Goal: Book appointment/travel/reservation

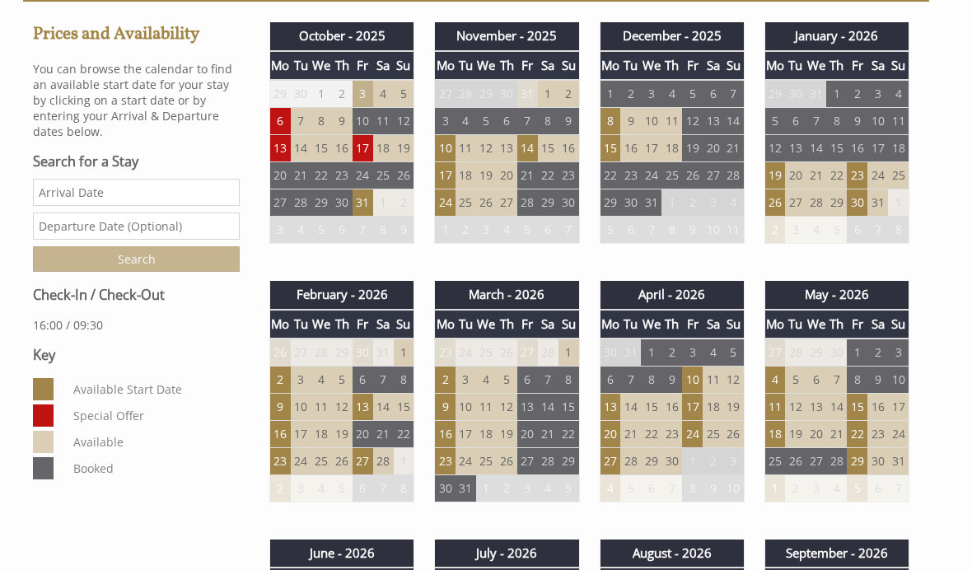
scroll to position [607, 0]
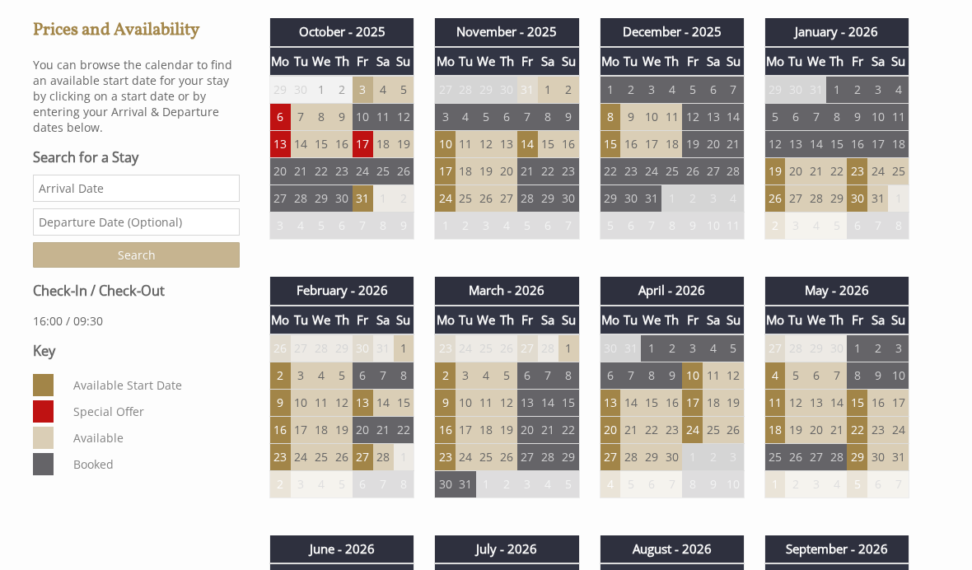
click at [375, 391] on td "14" at bounding box center [383, 402] width 21 height 27
click at [372, 393] on td "13" at bounding box center [362, 402] width 21 height 27
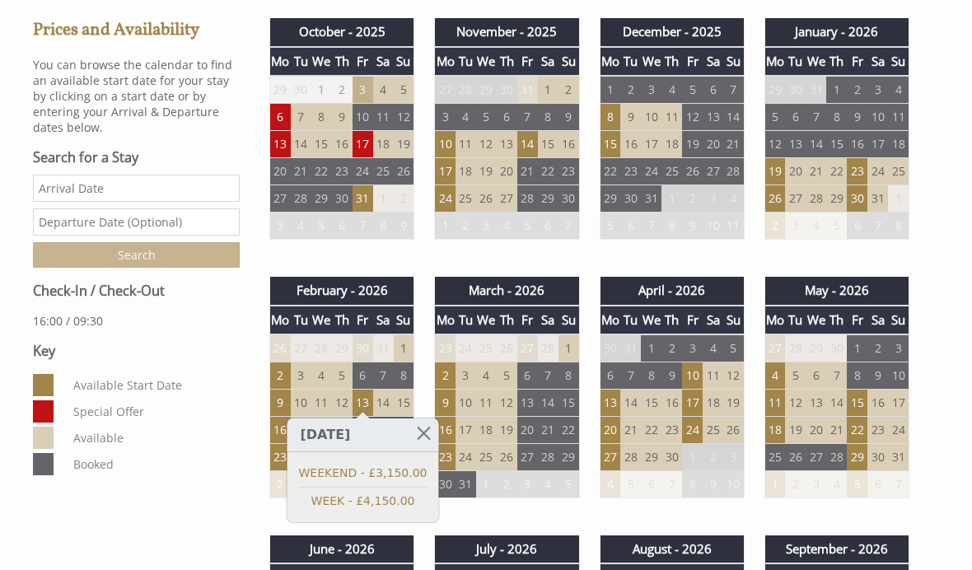
click at [431, 434] on link at bounding box center [423, 432] width 29 height 29
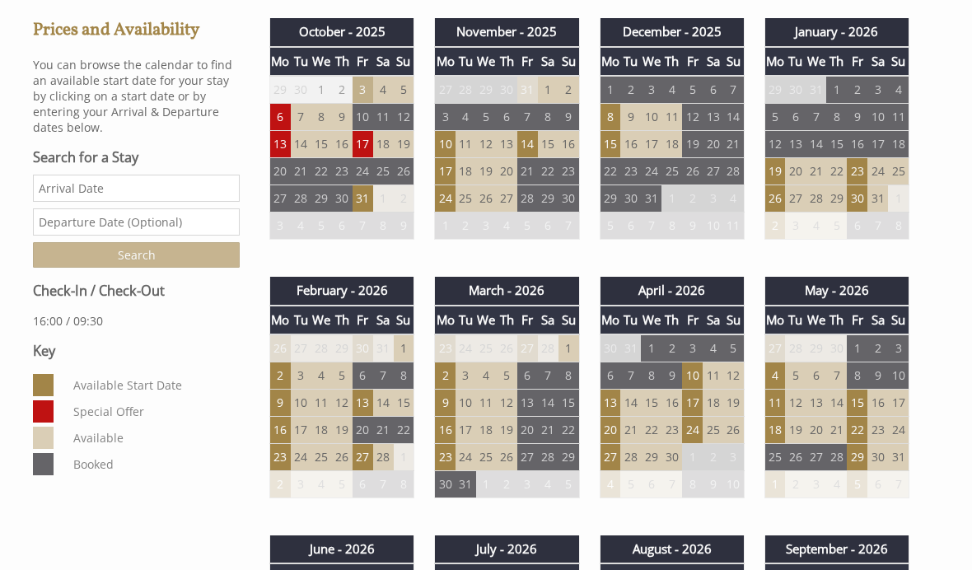
click at [371, 450] on td "27" at bounding box center [362, 457] width 21 height 27
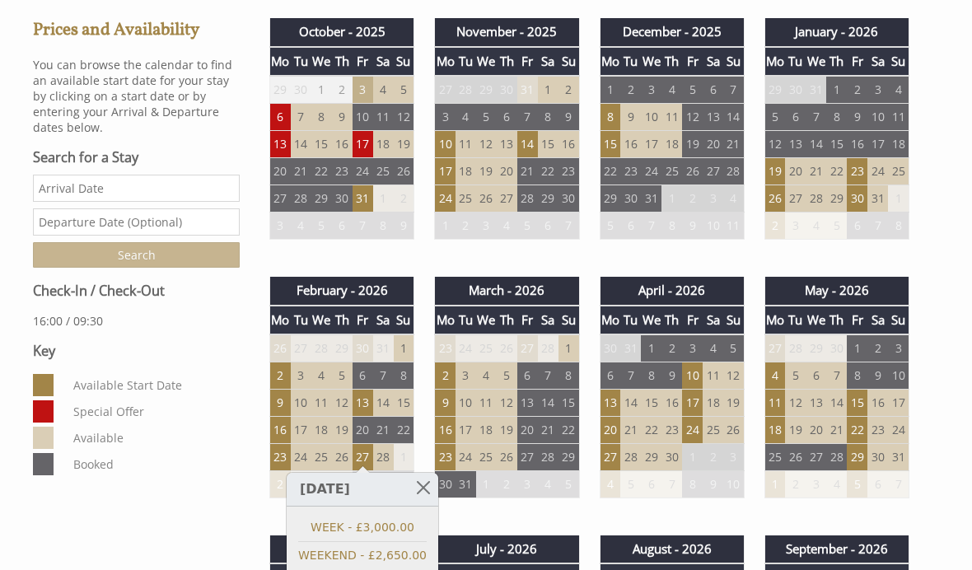
click at [431, 489] on link at bounding box center [423, 487] width 29 height 29
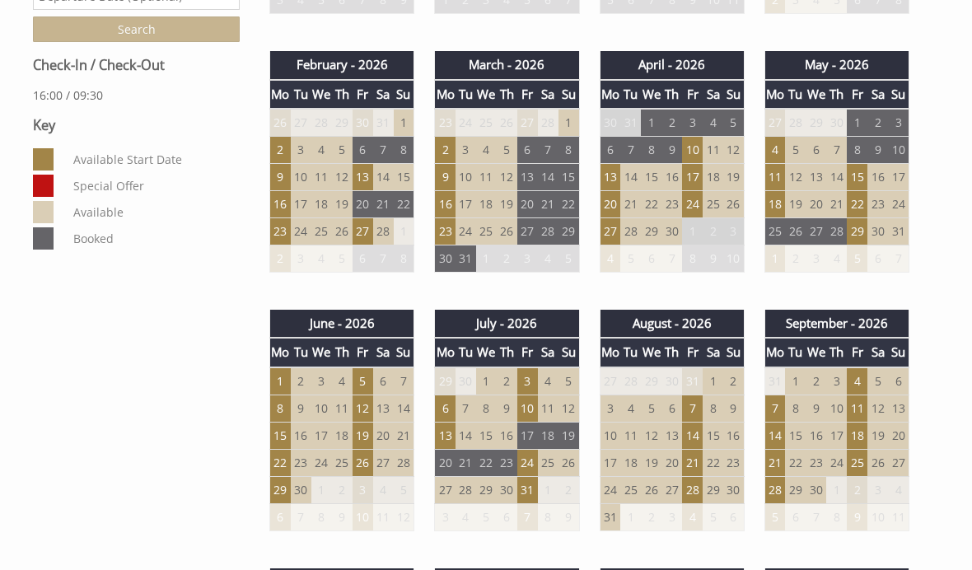
scroll to position [841, 0]
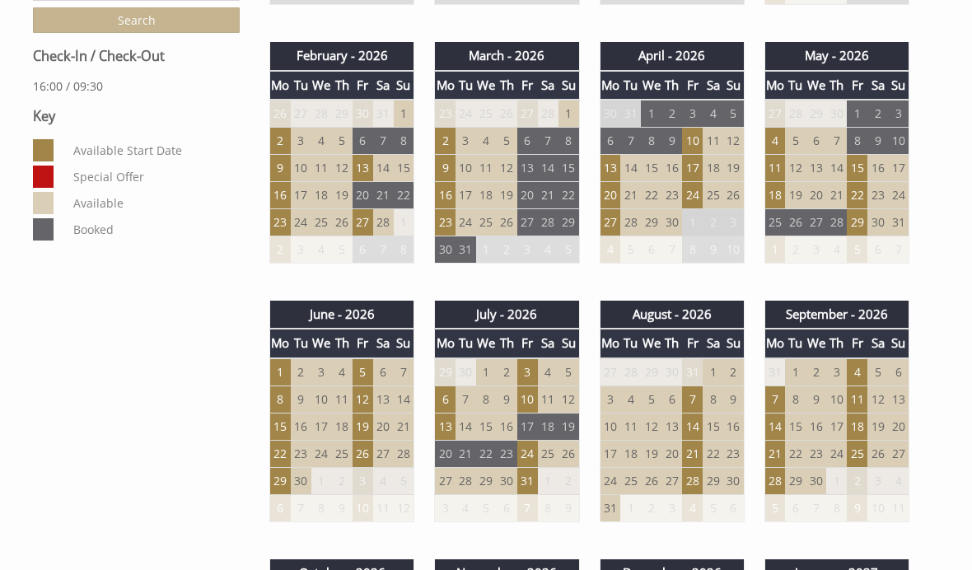
click at [361, 167] on td "13" at bounding box center [362, 168] width 21 height 27
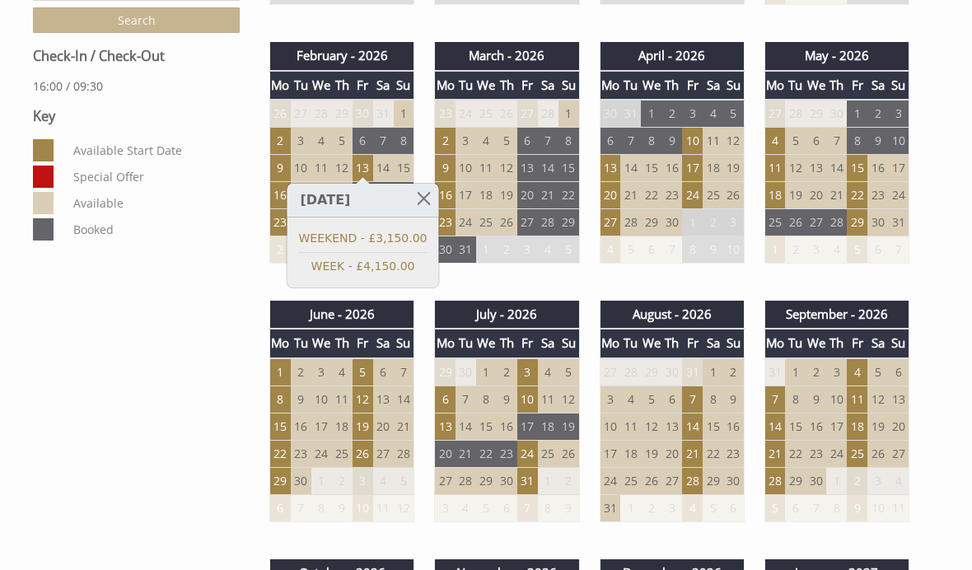
click at [327, 158] on td "11" at bounding box center [321, 168] width 21 height 27
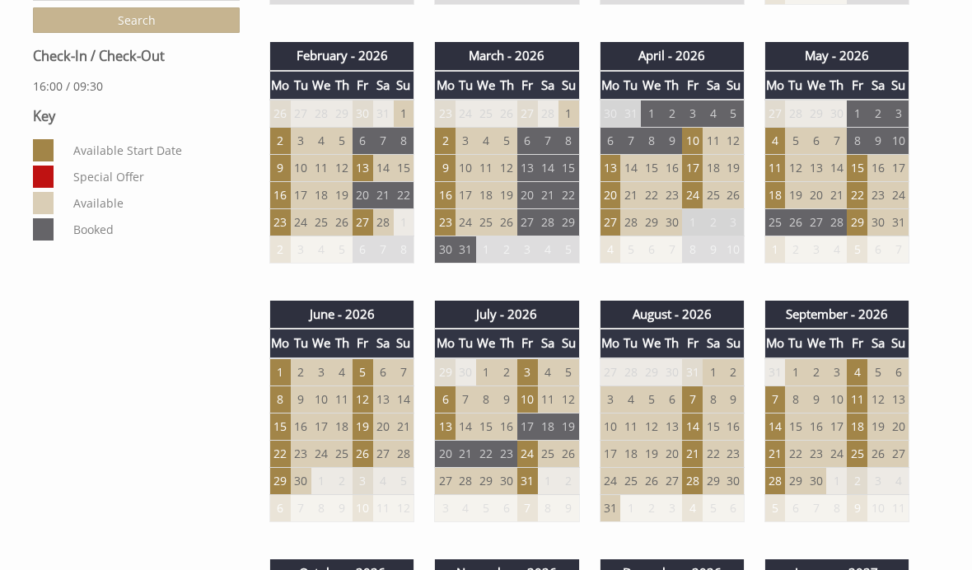
click at [361, 221] on td "27" at bounding box center [362, 222] width 21 height 27
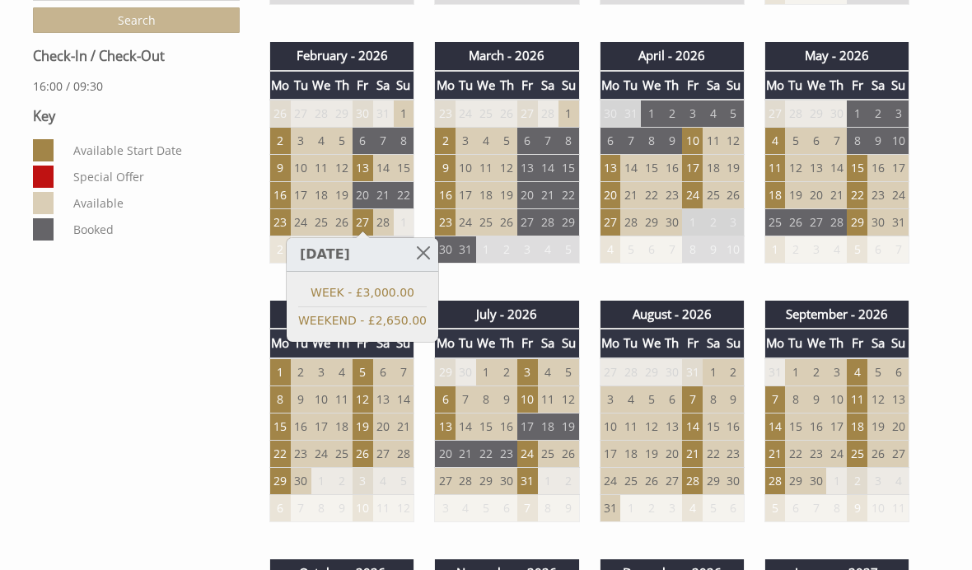
click at [527, 441] on td "24" at bounding box center [527, 453] width 21 height 27
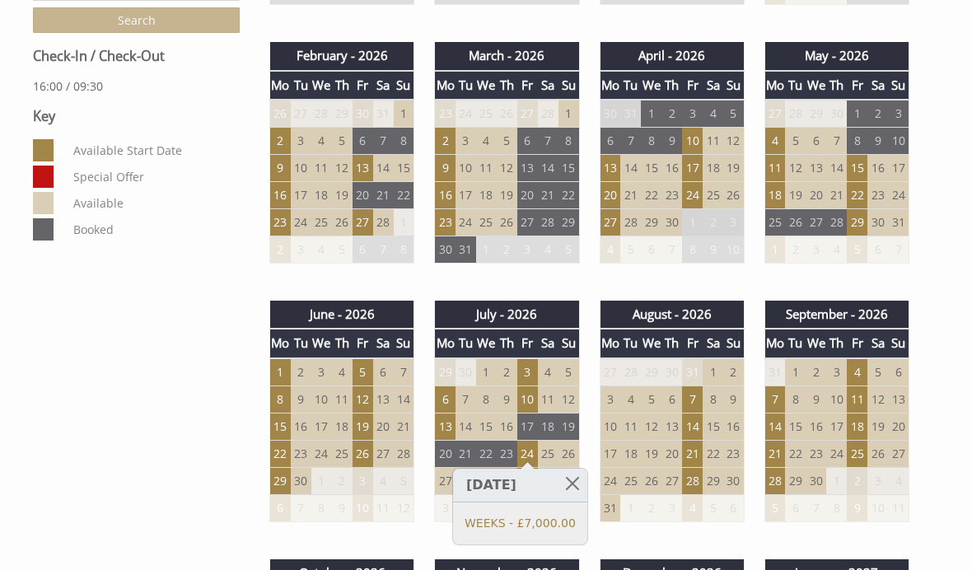
click at [692, 394] on td "7" at bounding box center [692, 398] width 21 height 27
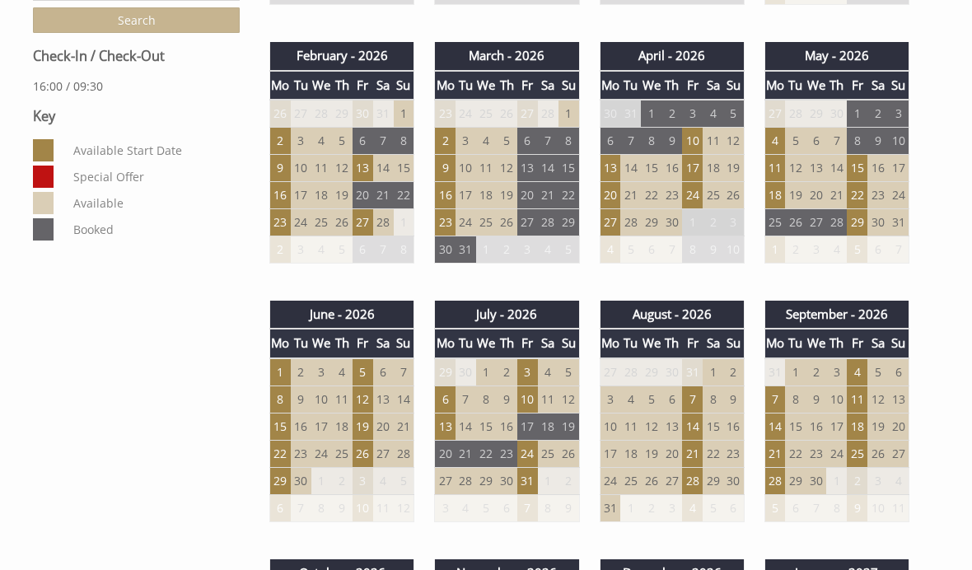
click at [682, 449] on td "20" at bounding box center [671, 453] width 21 height 27
click at [681, 443] on td "20" at bounding box center [671, 453] width 21 height 27
click at [692, 441] on td "21" at bounding box center [692, 453] width 21 height 27
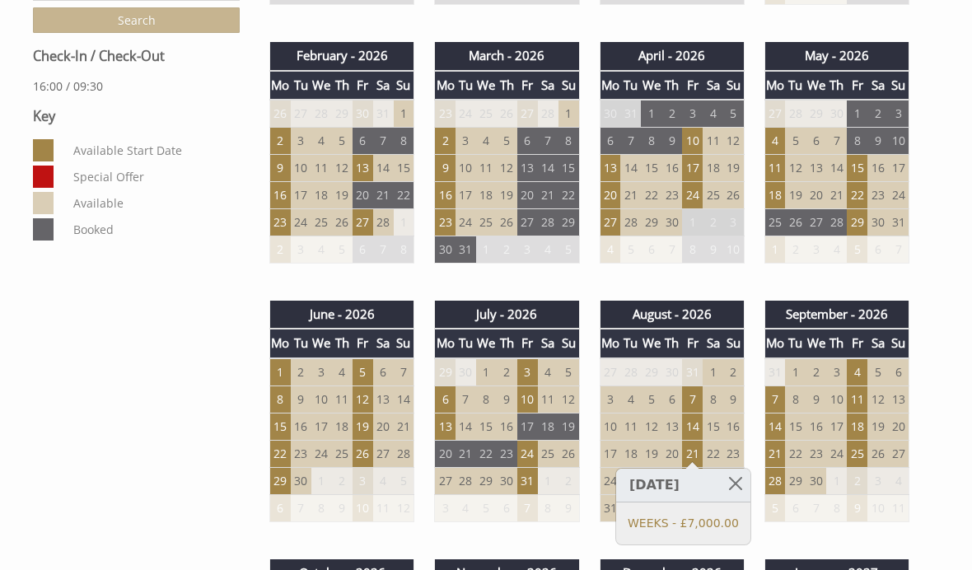
click at [918, 511] on div "September - 2026 Mo Tu We Th Fr Sa Su 31 1 2 3 4 5 6 7 8 9 10 11 12 13 14 15" at bounding box center [836, 420] width 165 height 238
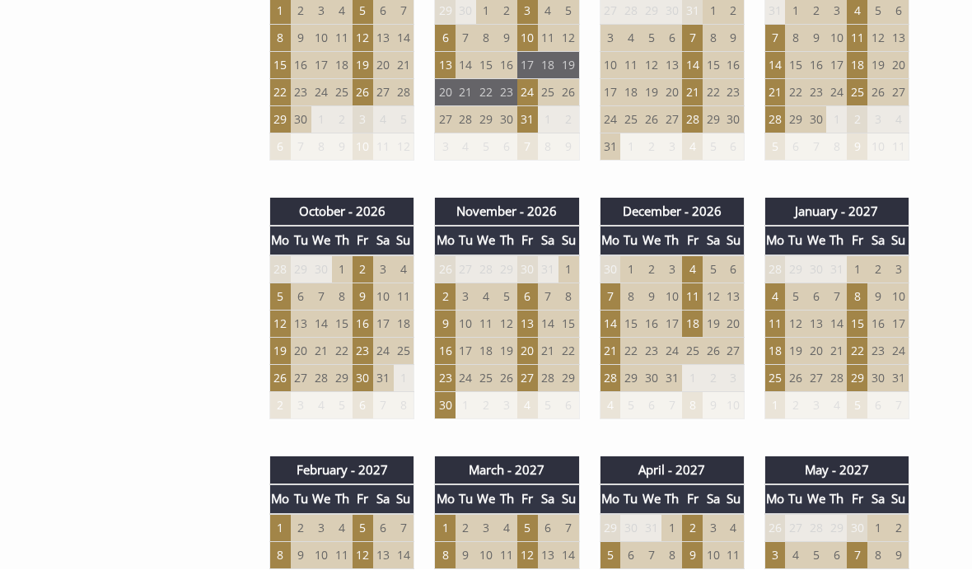
scroll to position [1203, 0]
click at [362, 347] on td "23" at bounding box center [362, 350] width 21 height 27
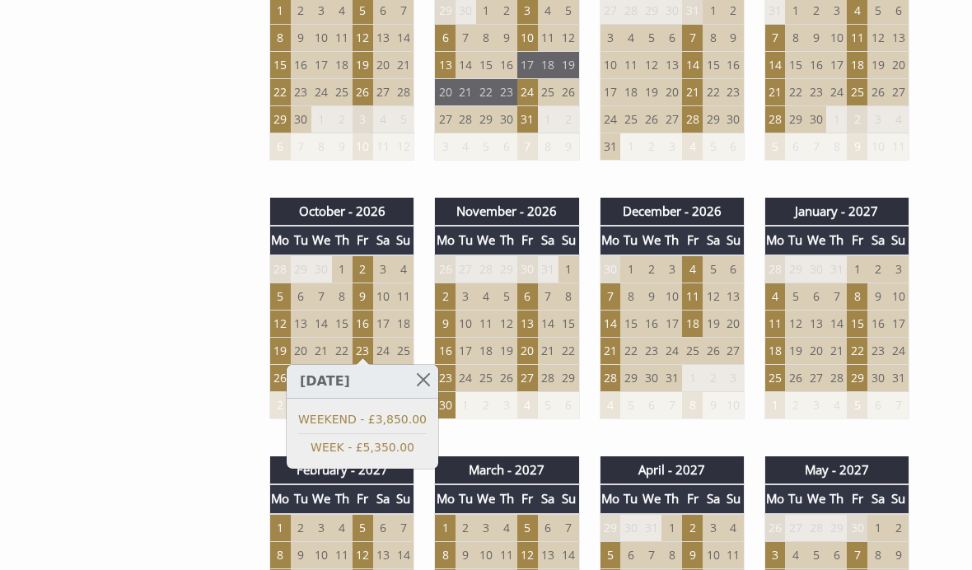
click at [359, 310] on td "16" at bounding box center [362, 323] width 21 height 27
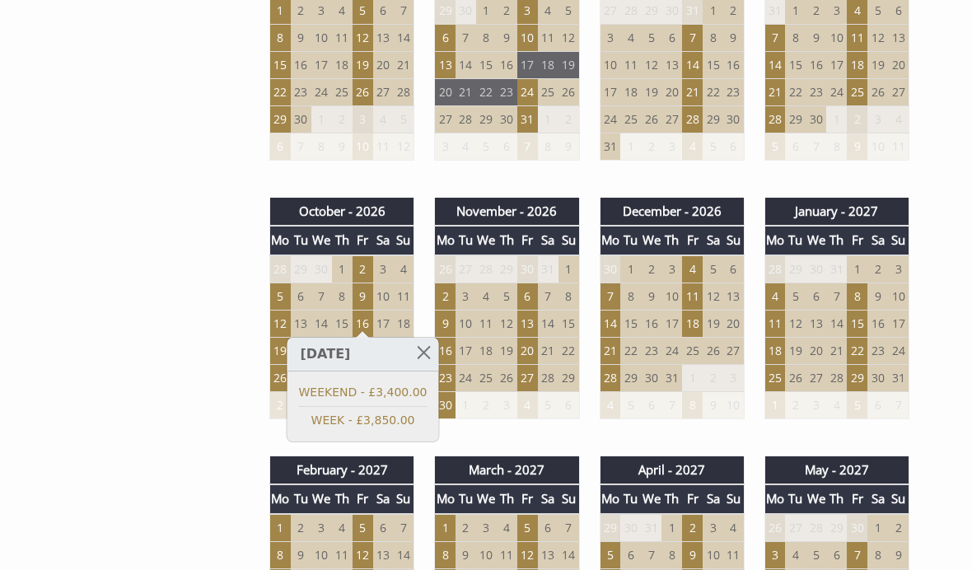
click at [146, 291] on div "Properties Herons Bank, [GEOGRAPHIC_DATA] Overview Gallery Availability Special…" at bounding box center [476, 534] width 906 height 2427
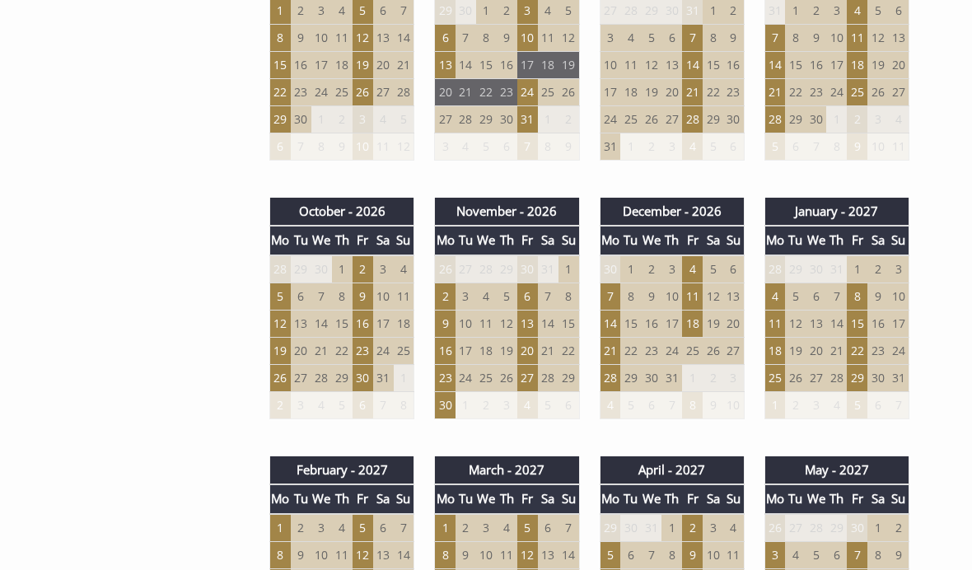
click at [366, 379] on td "30" at bounding box center [362, 377] width 21 height 27
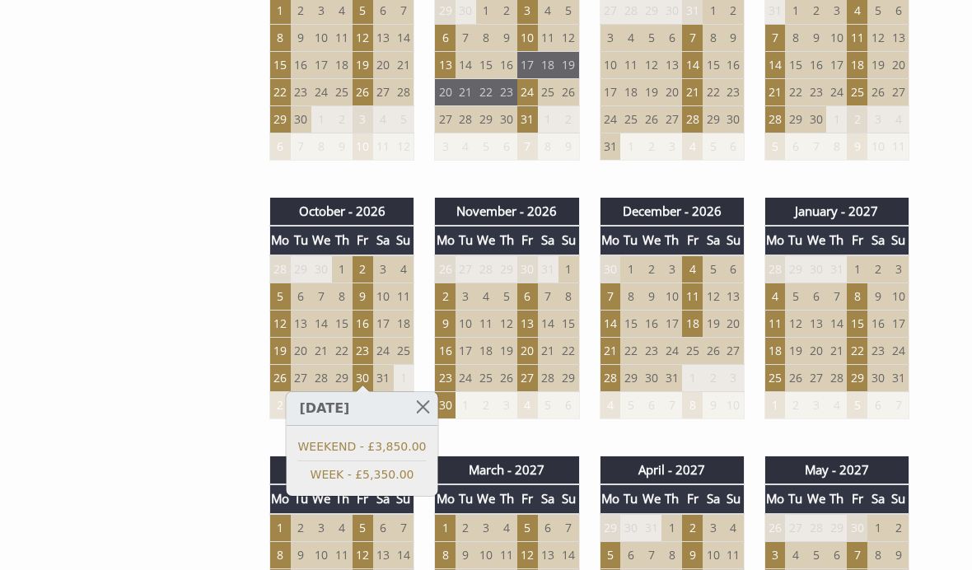
click at [166, 285] on div "Properties Herons Bank, [GEOGRAPHIC_DATA] Overview Gallery Availability Special…" at bounding box center [476, 534] width 906 height 2427
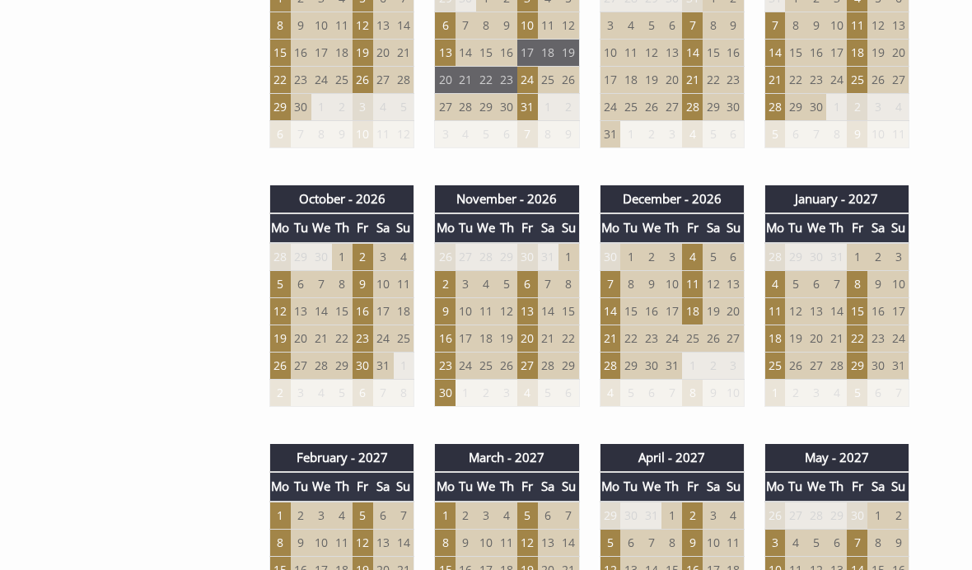
scroll to position [1219, 0]
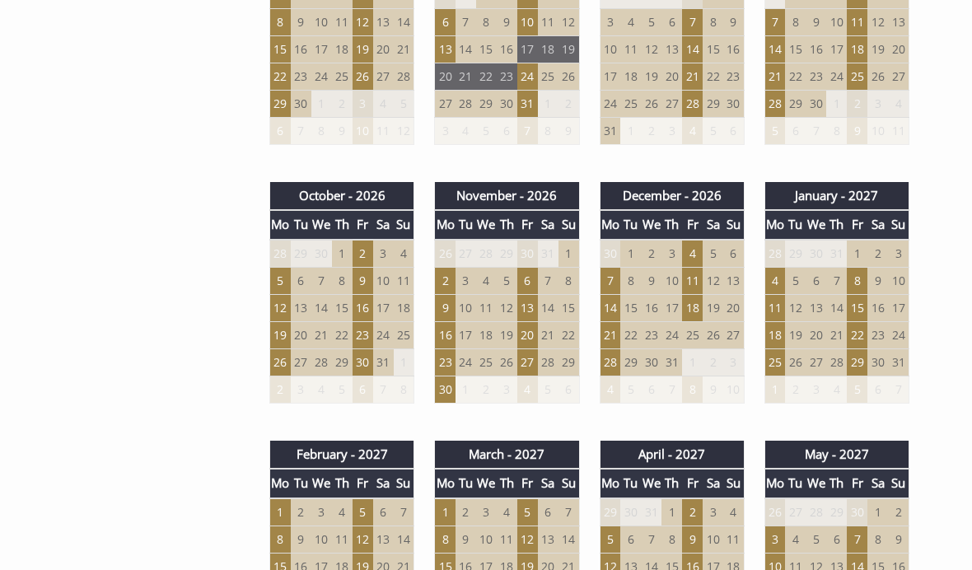
click at [606, 332] on td "21" at bounding box center [609, 334] width 21 height 27
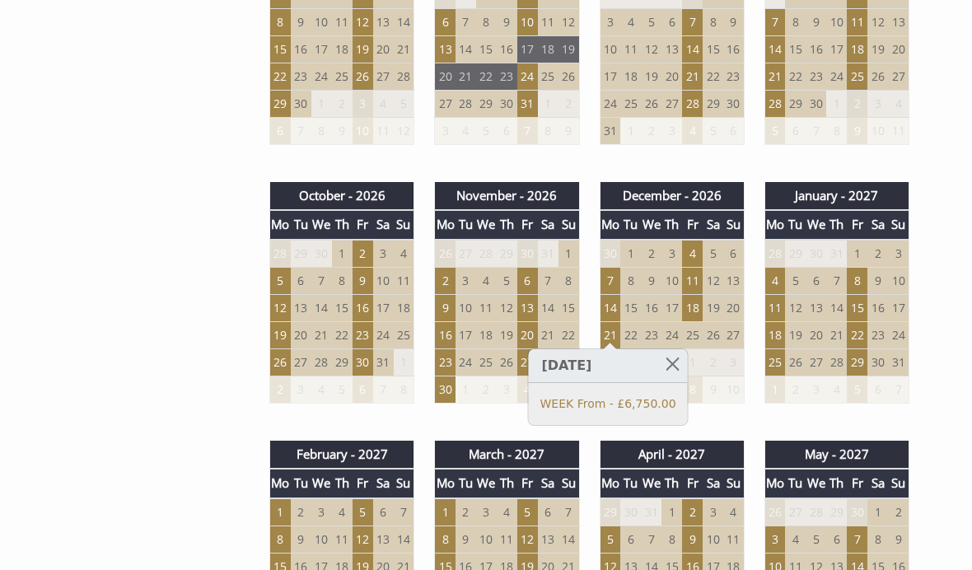
click at [147, 254] on div "Properties Herons Bank, [GEOGRAPHIC_DATA] Overview Gallery Availability Special…" at bounding box center [476, 518] width 906 height 2427
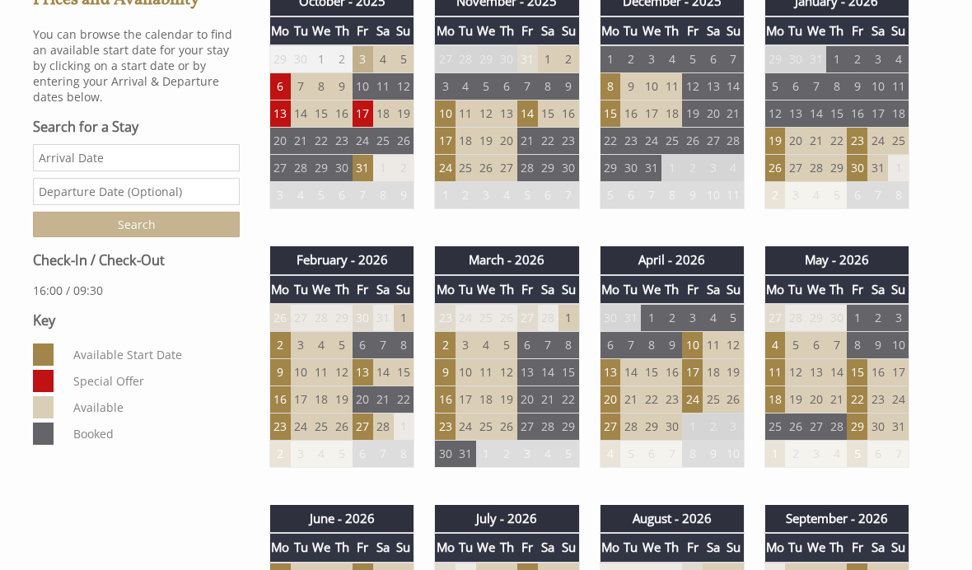
scroll to position [634, 0]
